Goal: Transaction & Acquisition: Purchase product/service

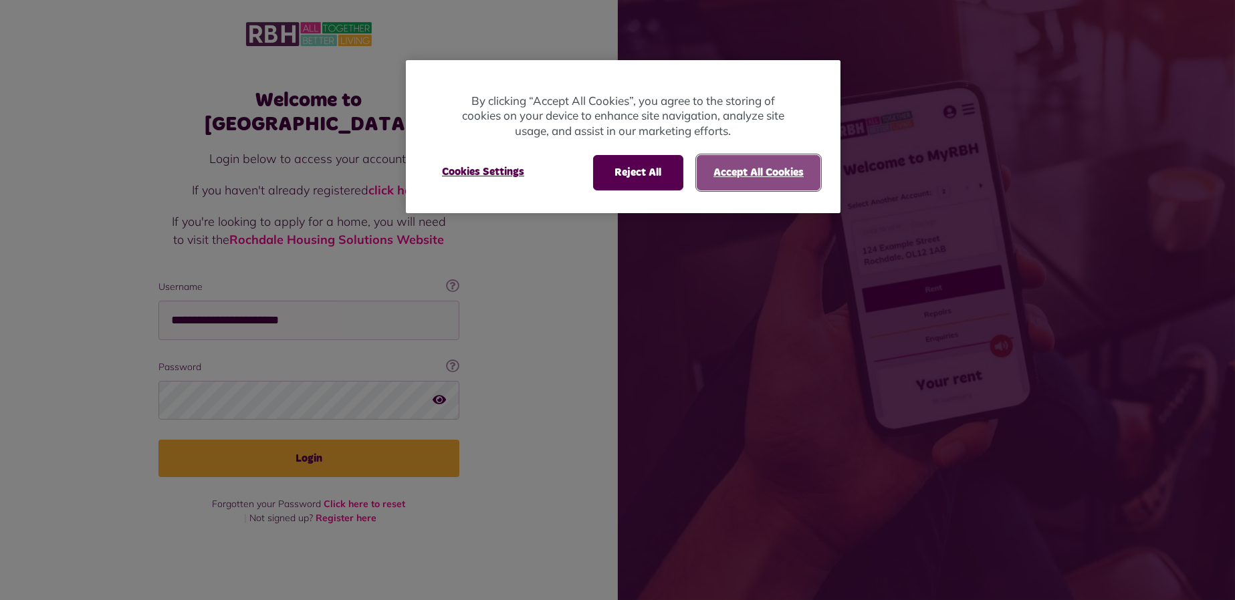
click at [721, 169] on button "Accept All Cookies" at bounding box center [759, 172] width 124 height 35
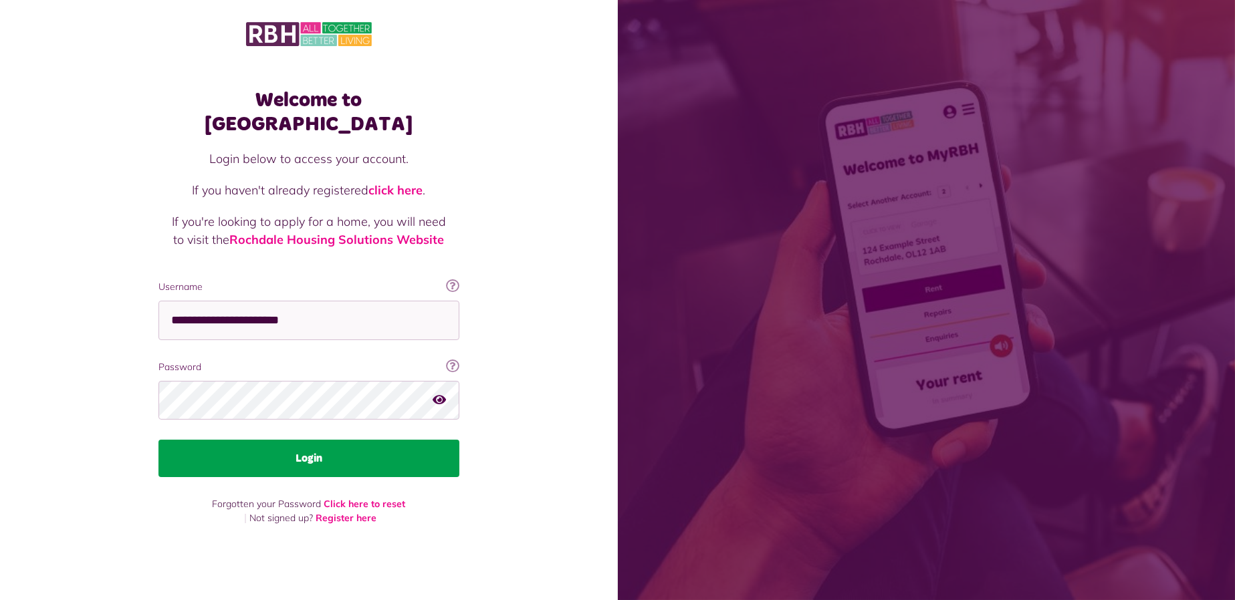
click at [382, 455] on button "Login" at bounding box center [308, 458] width 301 height 37
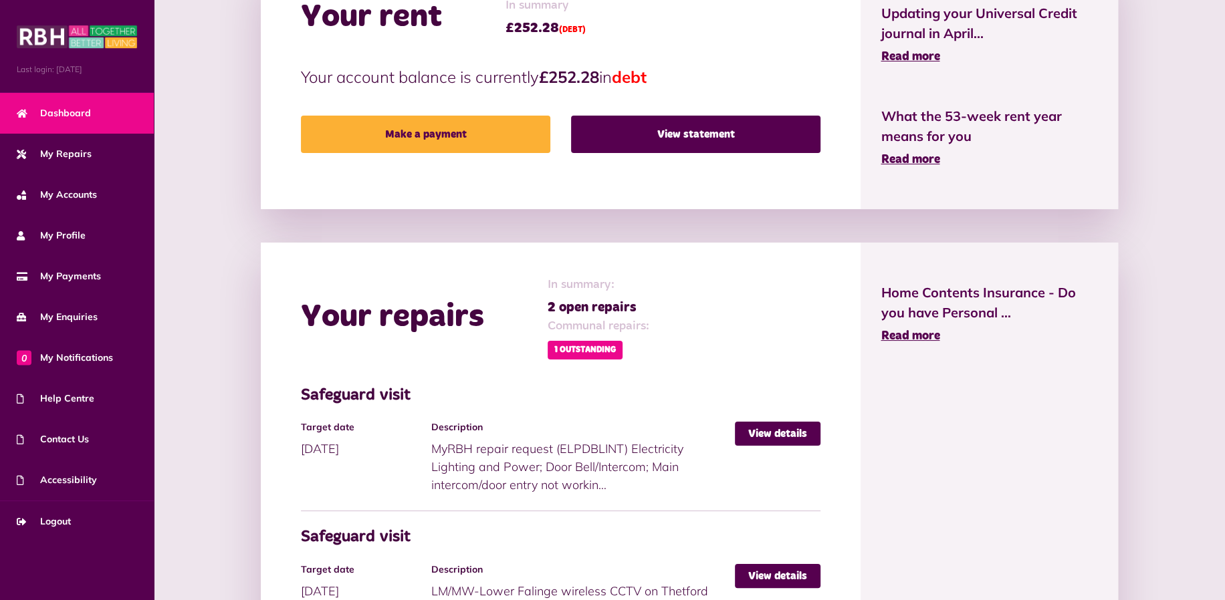
scroll to position [668, 0]
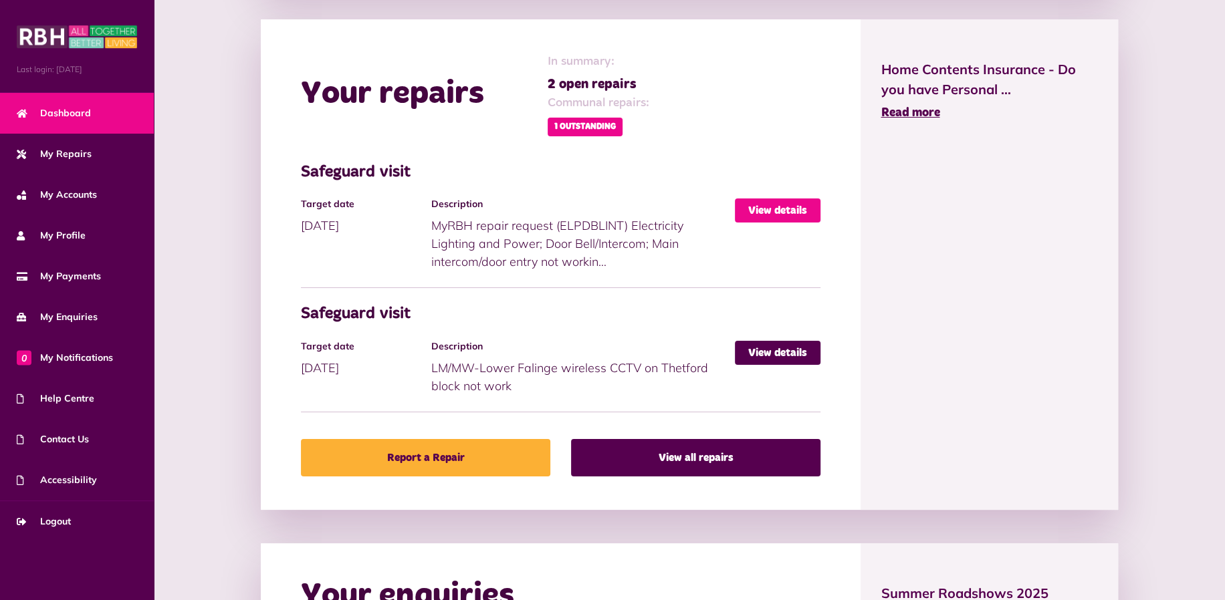
click at [773, 208] on link "View details" at bounding box center [778, 211] width 86 height 24
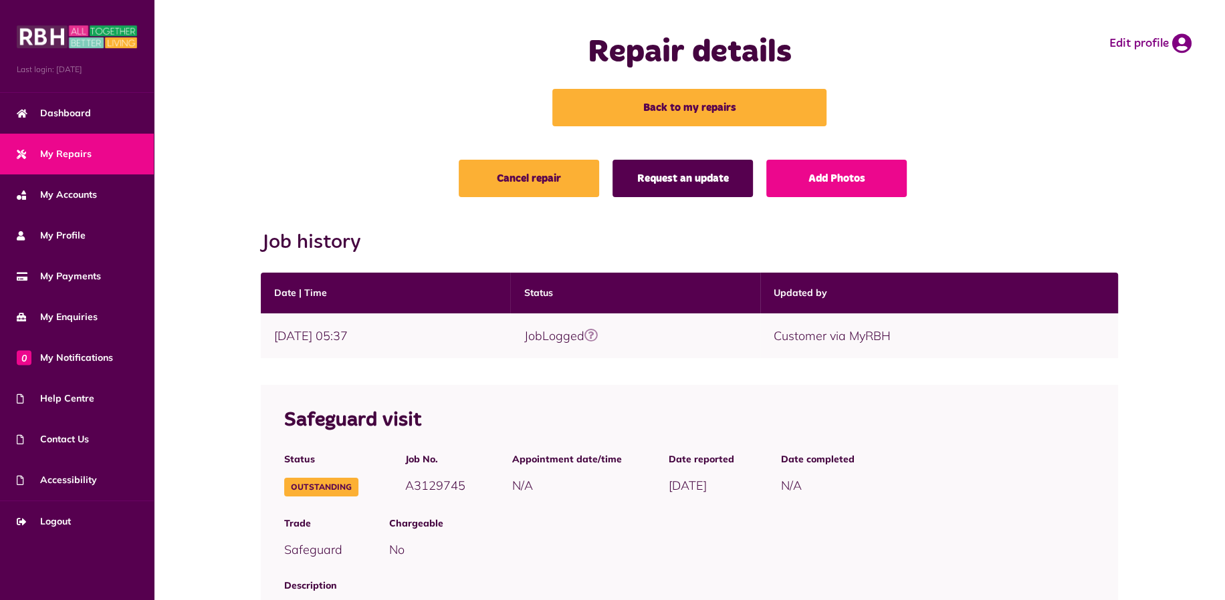
click at [662, 172] on link "Request an update" at bounding box center [682, 178] width 140 height 37
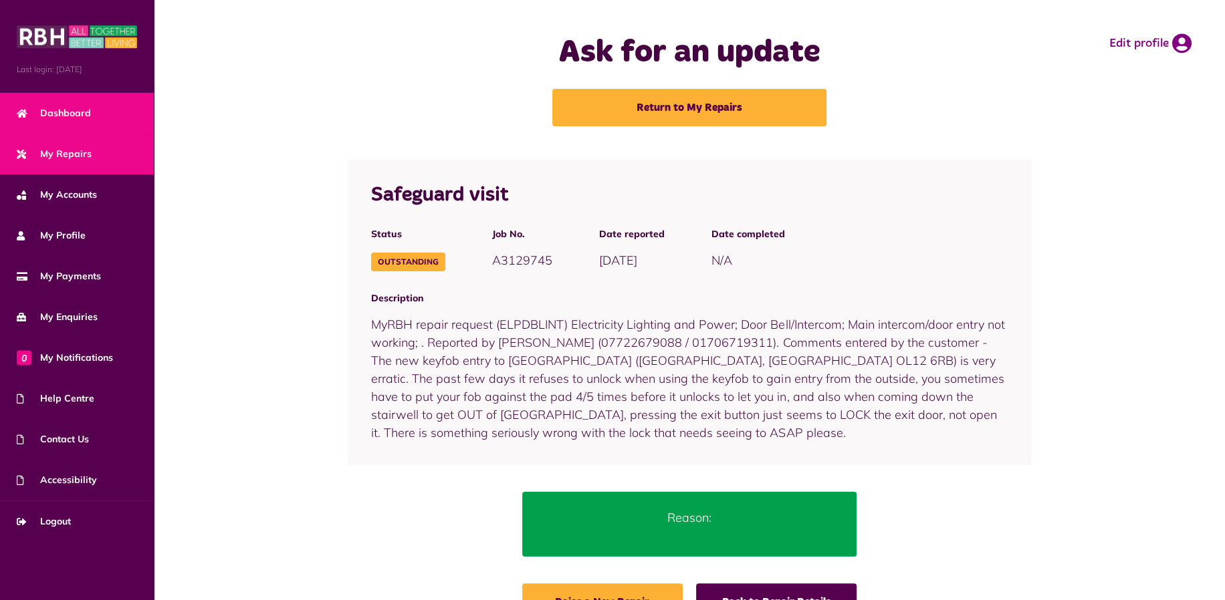
click at [86, 116] on span "Dashboard" at bounding box center [54, 113] width 74 height 14
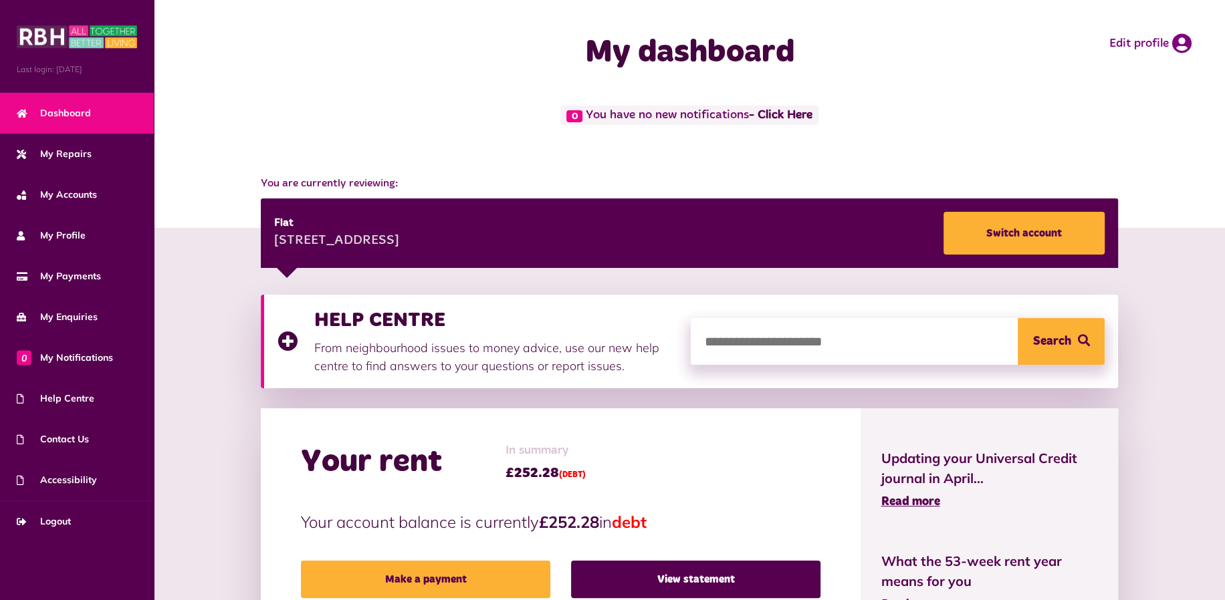
scroll to position [223, 0]
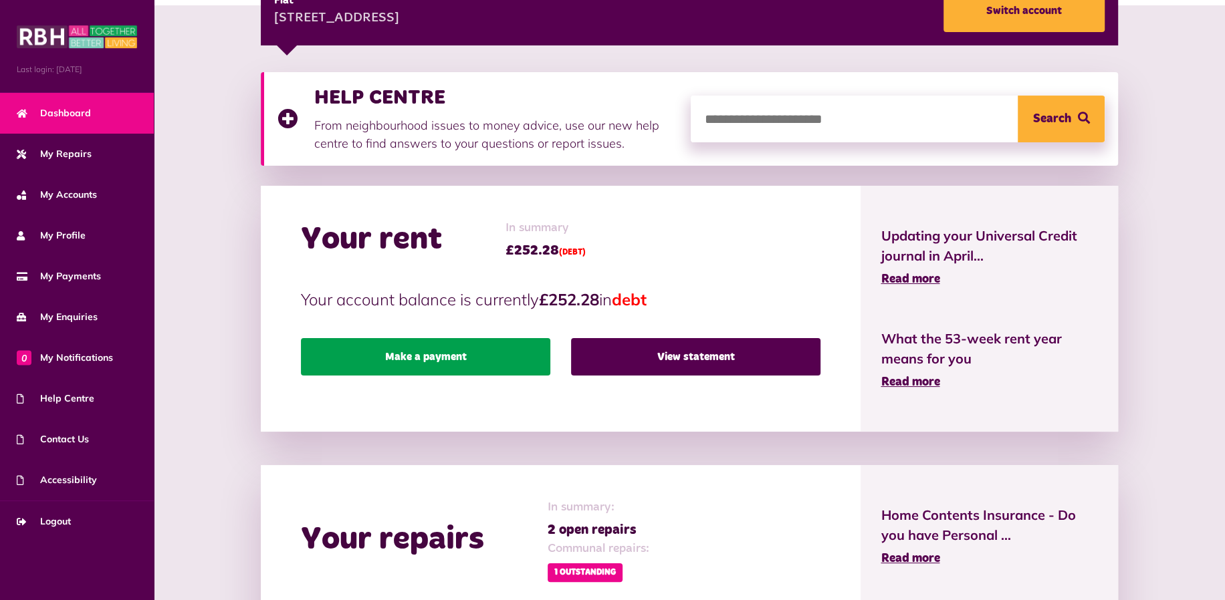
click at [475, 357] on link "Make a payment" at bounding box center [425, 356] width 249 height 37
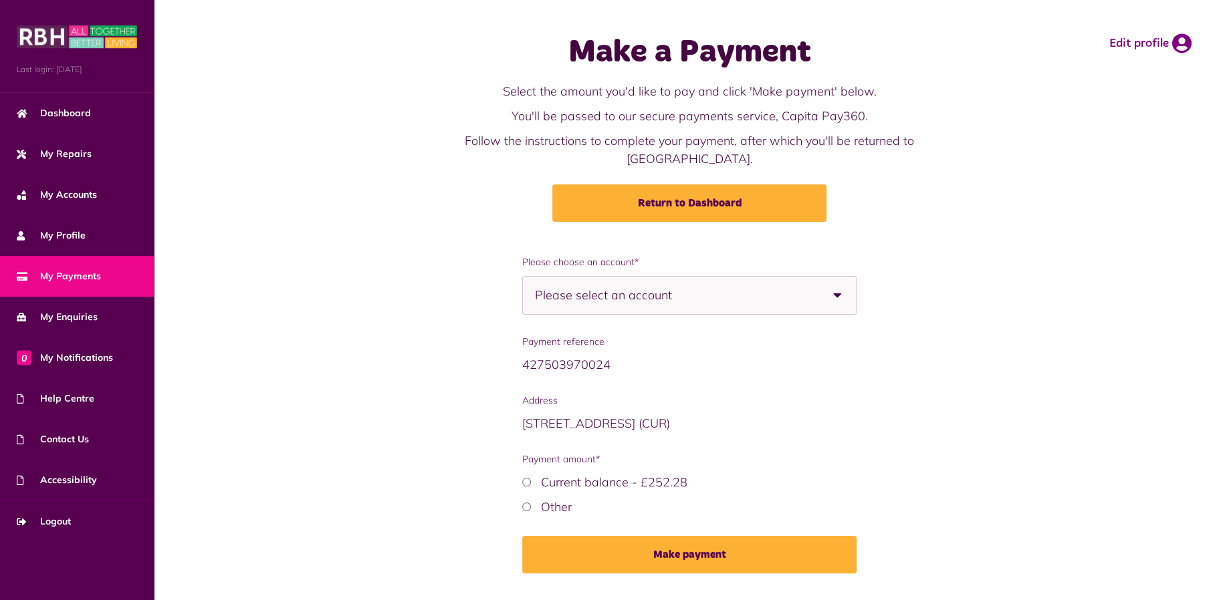
click at [829, 282] on b at bounding box center [836, 295] width 37 height 37
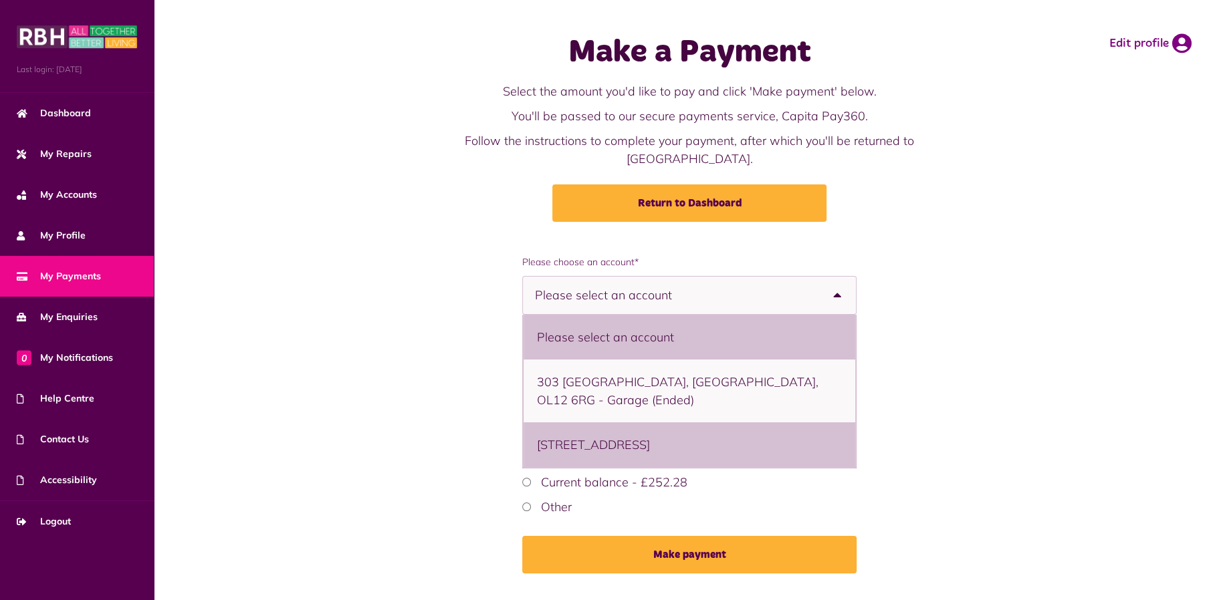
click at [600, 422] on li "397 Thetford, Lower Falinge, Rochdale, OL12 6RB - Flat" at bounding box center [689, 444] width 332 height 45
select select "**********"
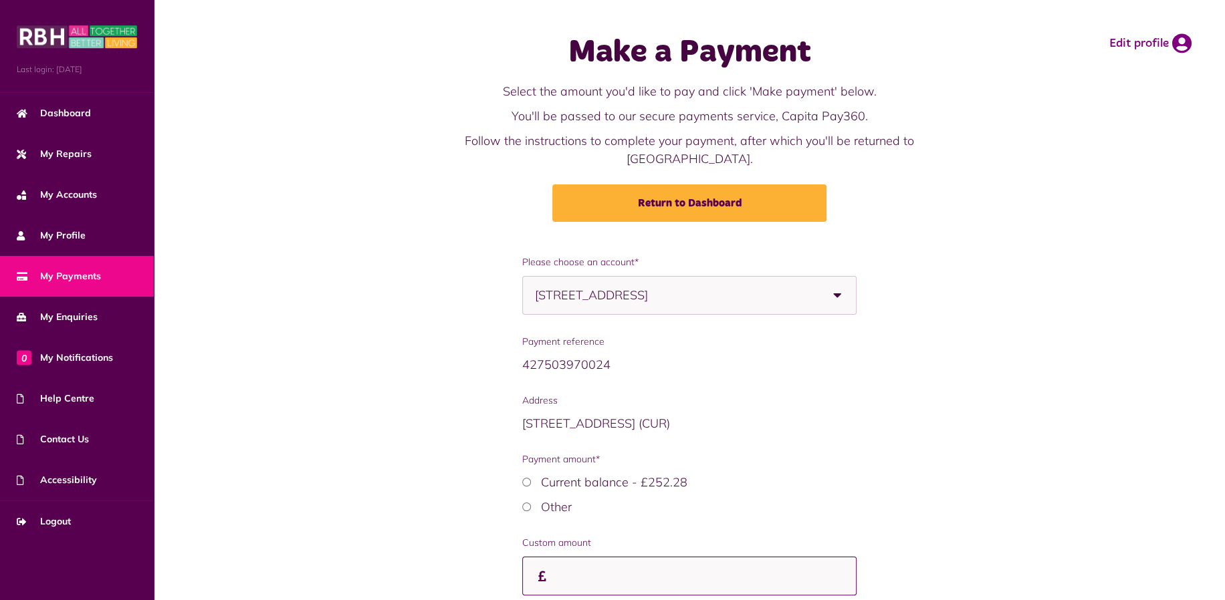
click at [0, 0] on input "Payment amount*" at bounding box center [0, 0] width 0 height 0
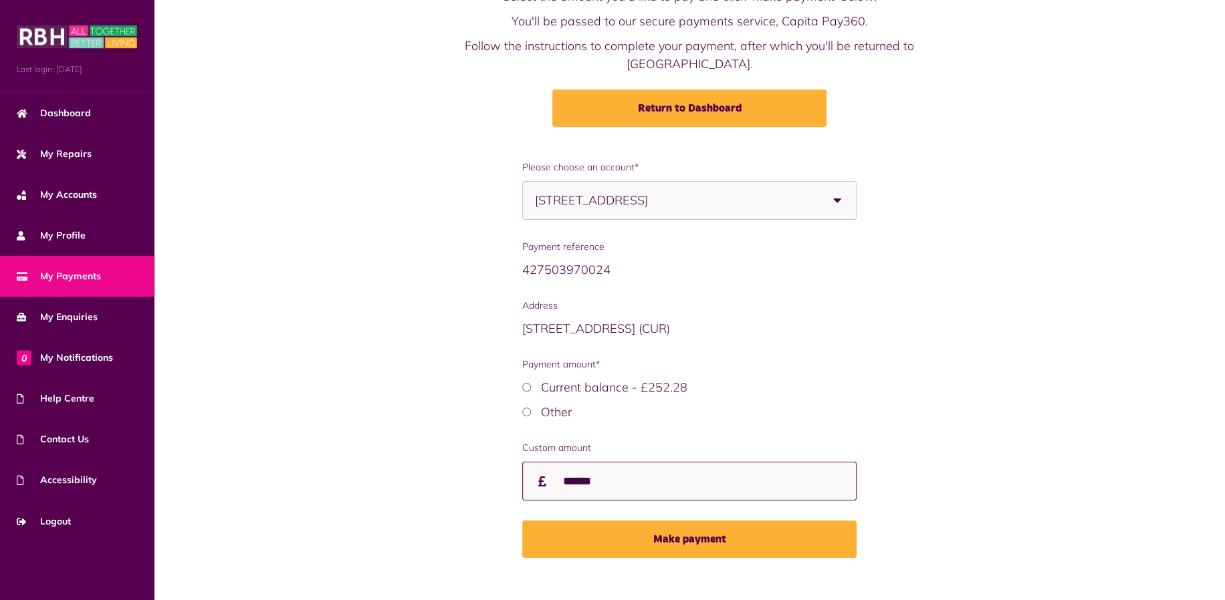
type input "******"
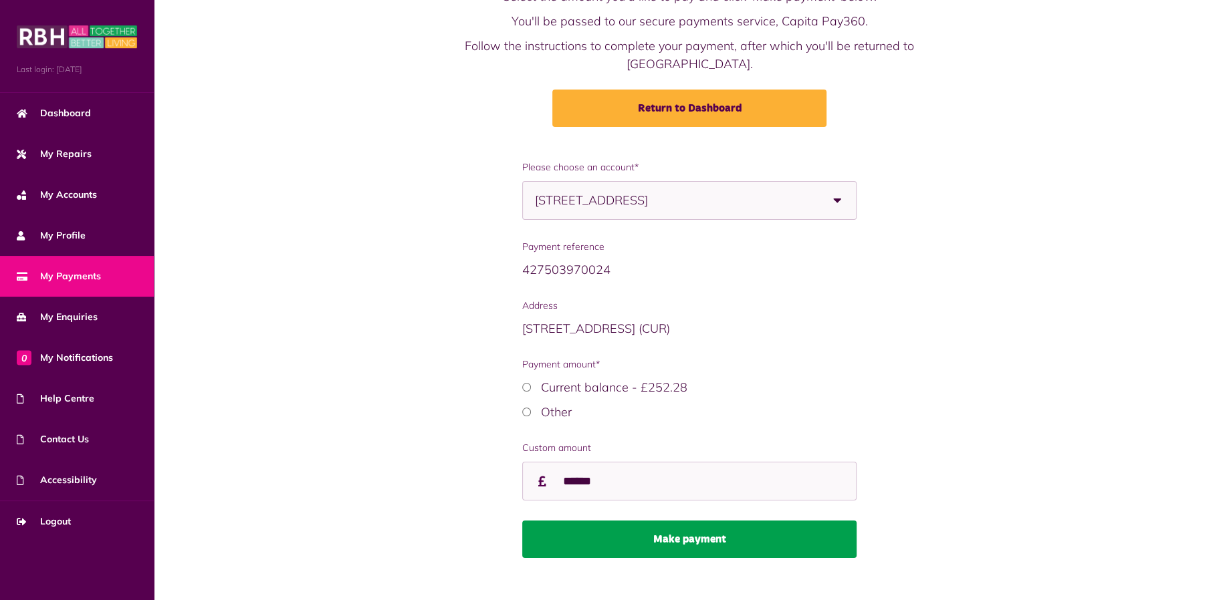
click at [649, 521] on button "Make payment" at bounding box center [689, 539] width 335 height 37
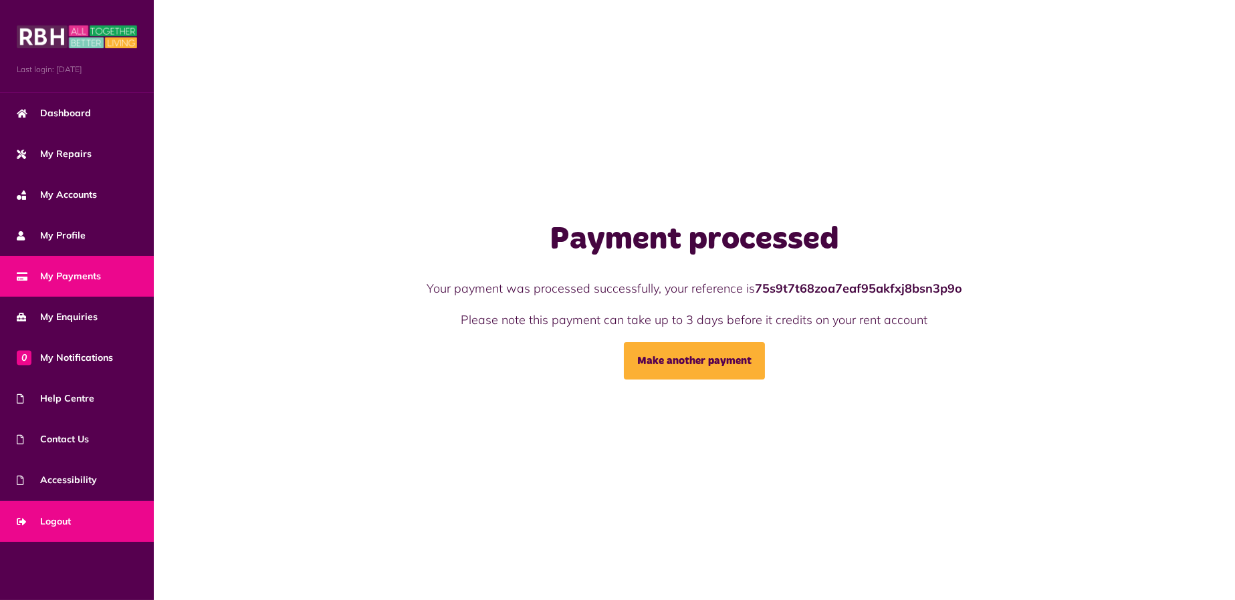
click at [68, 516] on span "Logout" at bounding box center [44, 522] width 54 height 14
